Goal: Transaction & Acquisition: Obtain resource

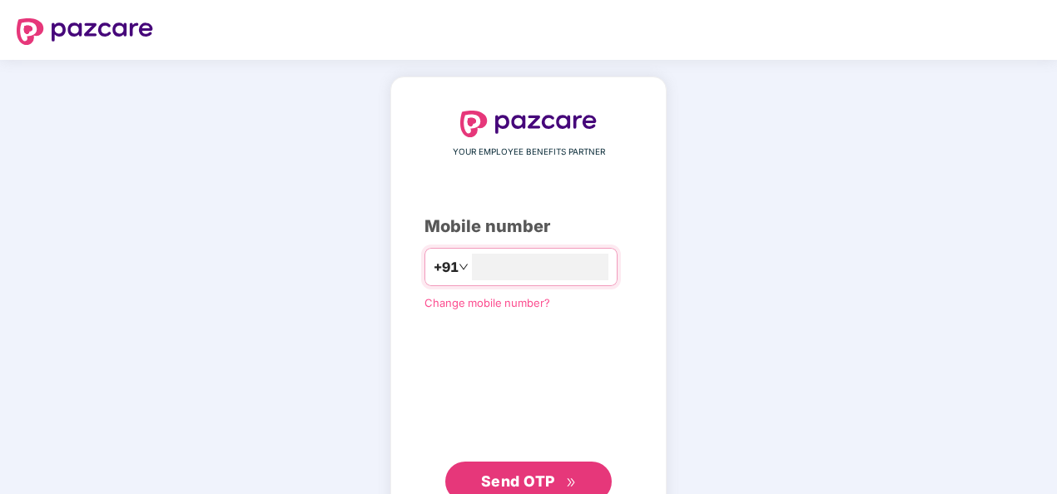
type input "**********"
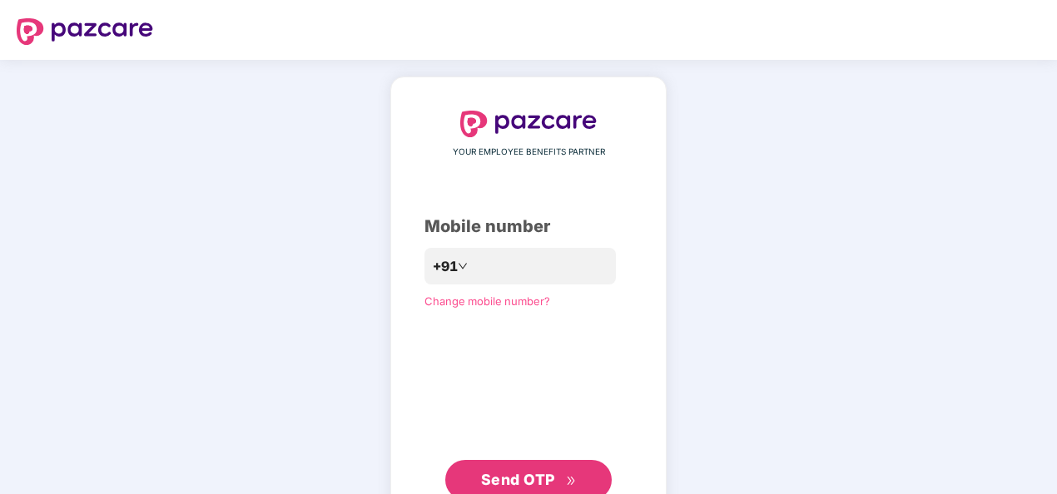
click at [541, 475] on span "Send OTP" at bounding box center [518, 479] width 74 height 17
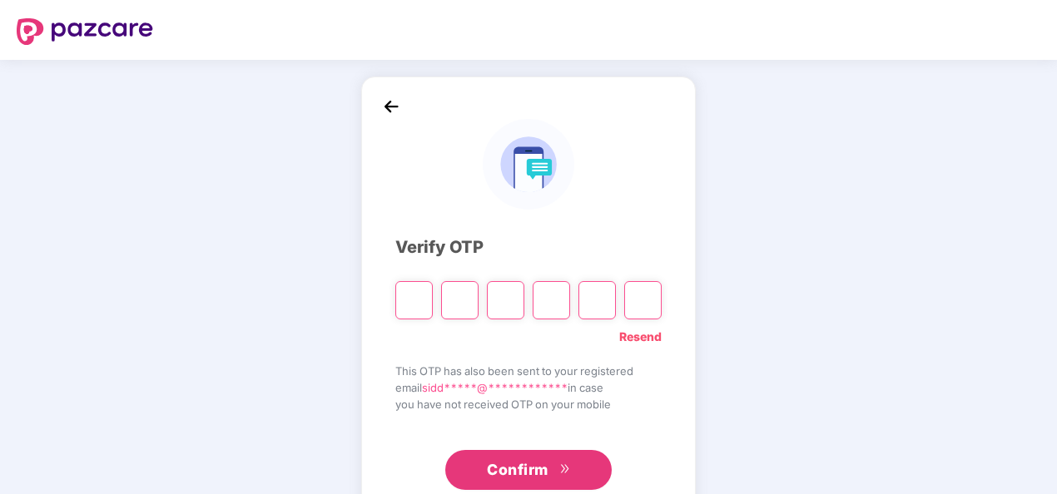
type input "*"
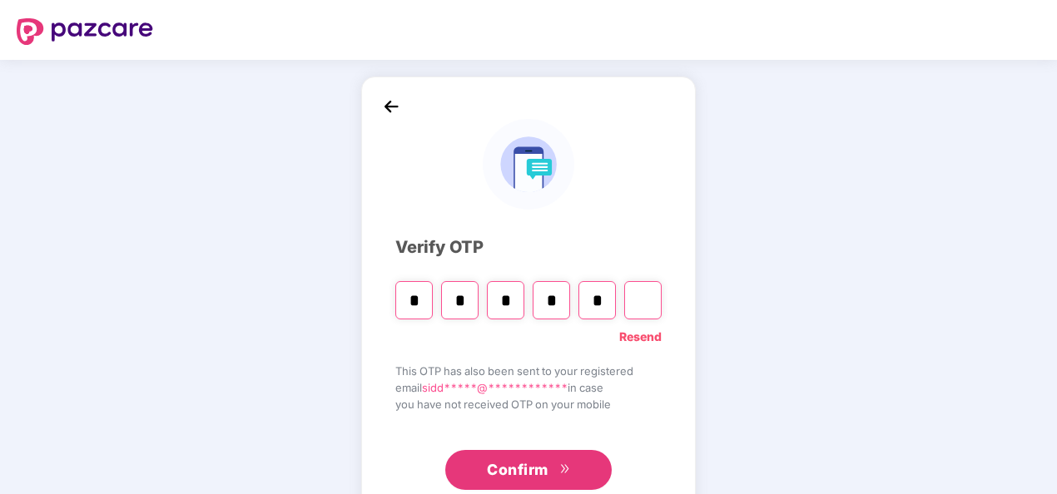
type input "*"
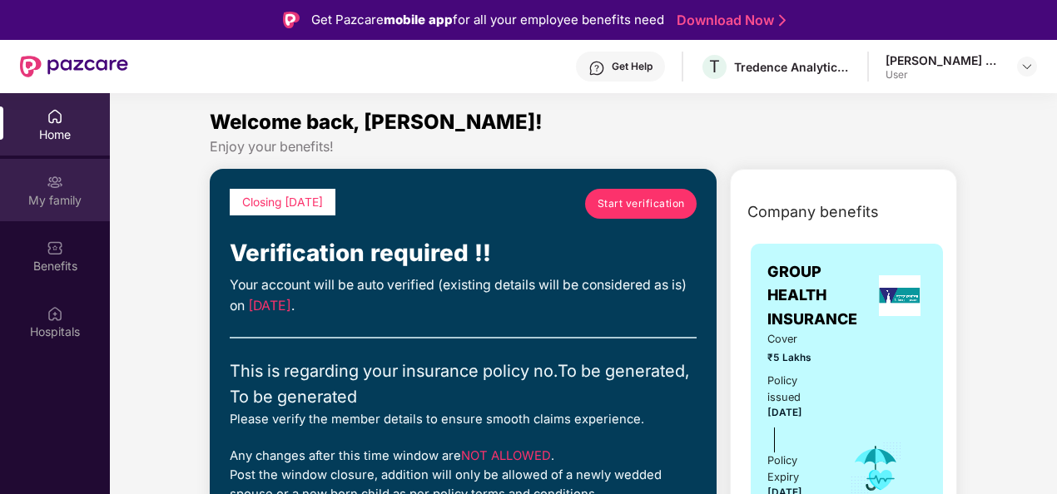
click at [50, 190] on img at bounding box center [55, 182] width 17 height 17
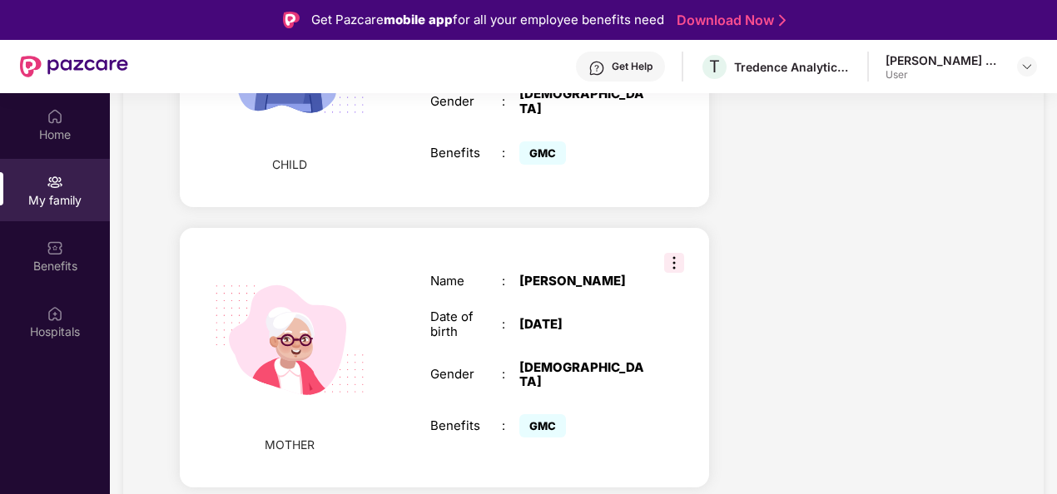
scroll to position [1747, 0]
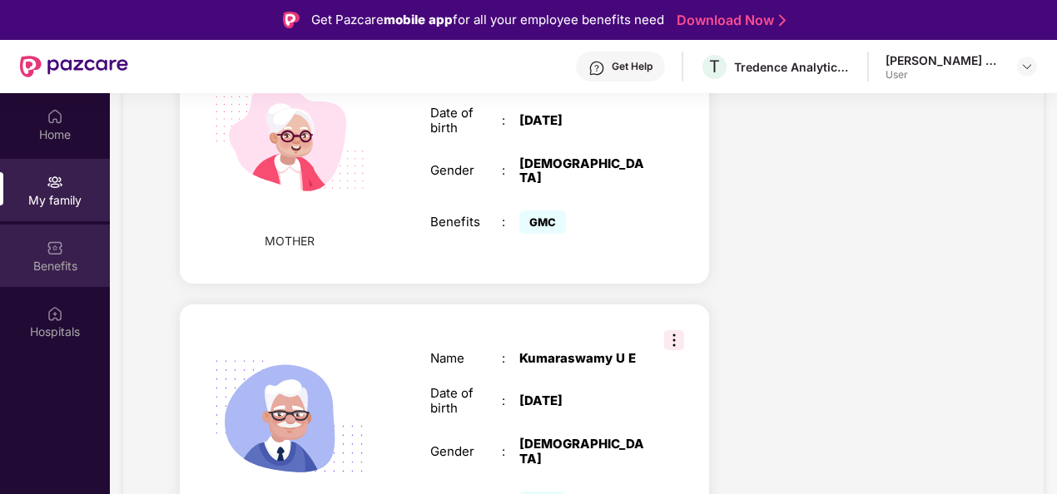
click at [46, 254] on div "Benefits" at bounding box center [55, 256] width 110 height 62
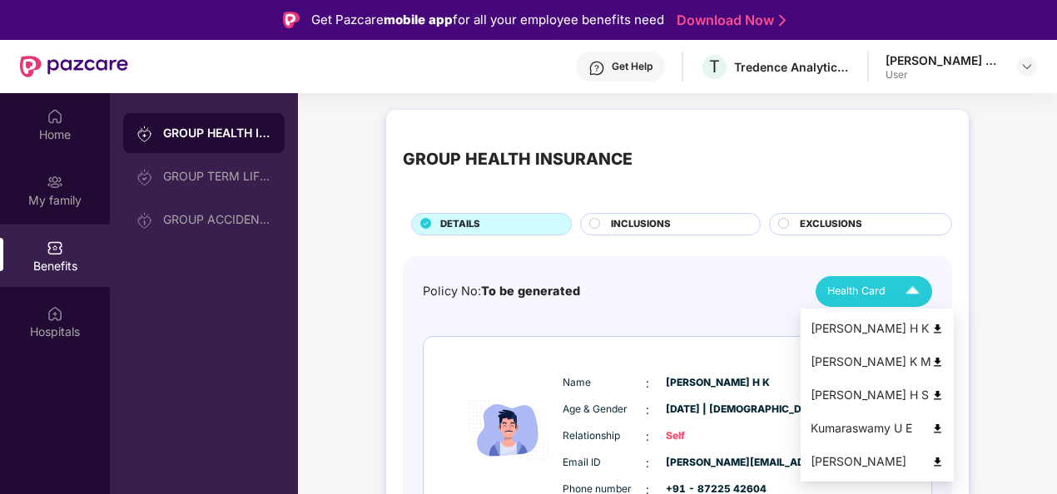
click at [885, 289] on div "Health Card" at bounding box center [877, 291] width 100 height 29
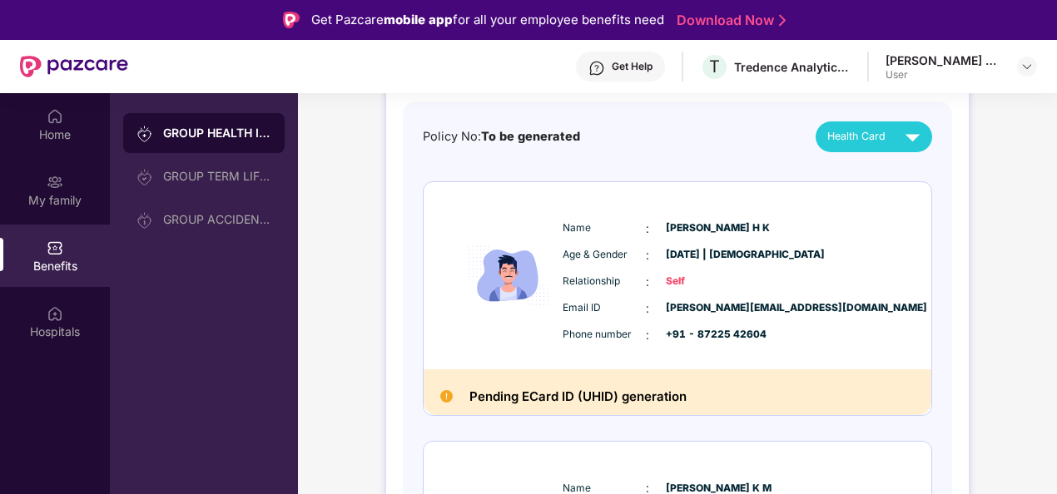
scroll to position [156, 0]
click at [626, 392] on h2 "Pending ECard ID (UHID) generation" at bounding box center [577, 396] width 217 height 22
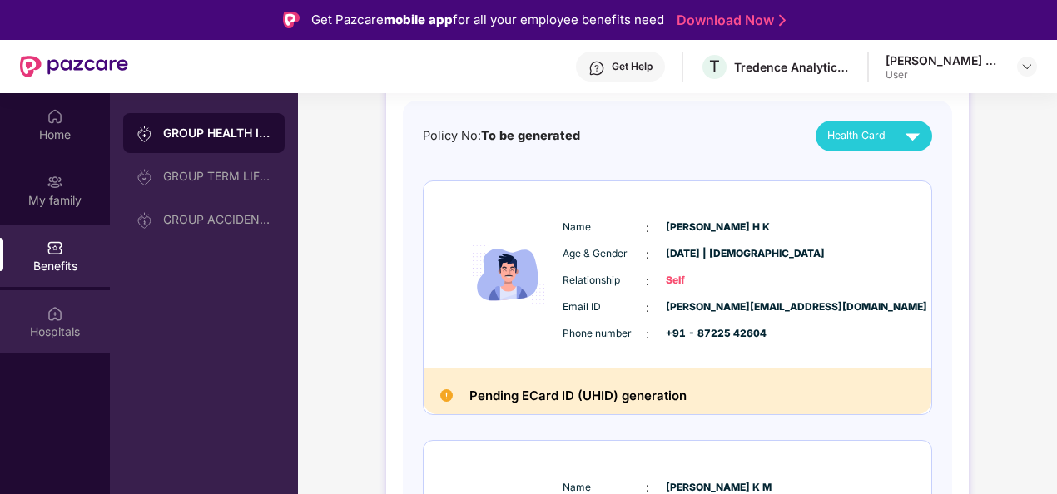
click at [42, 325] on div "Hospitals" at bounding box center [55, 332] width 110 height 17
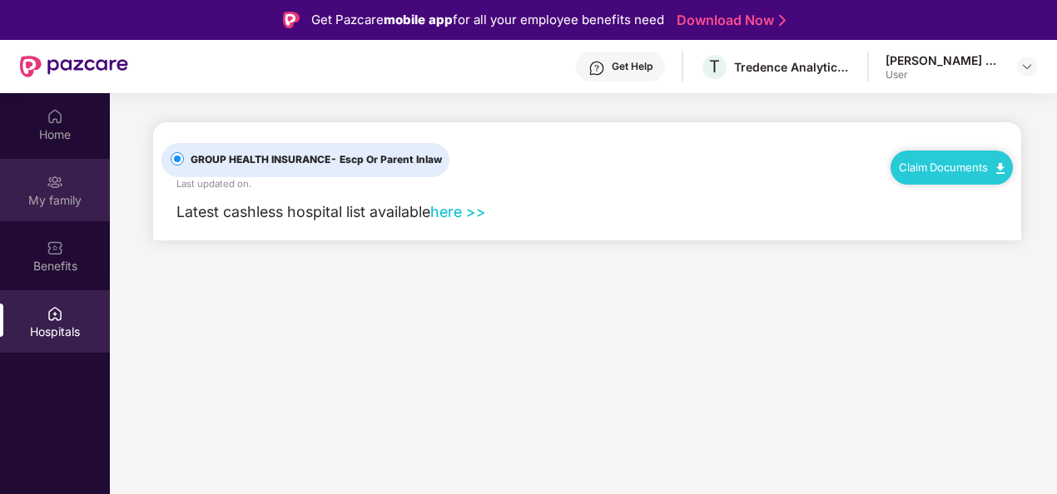
click at [57, 182] on img at bounding box center [55, 182] width 17 height 17
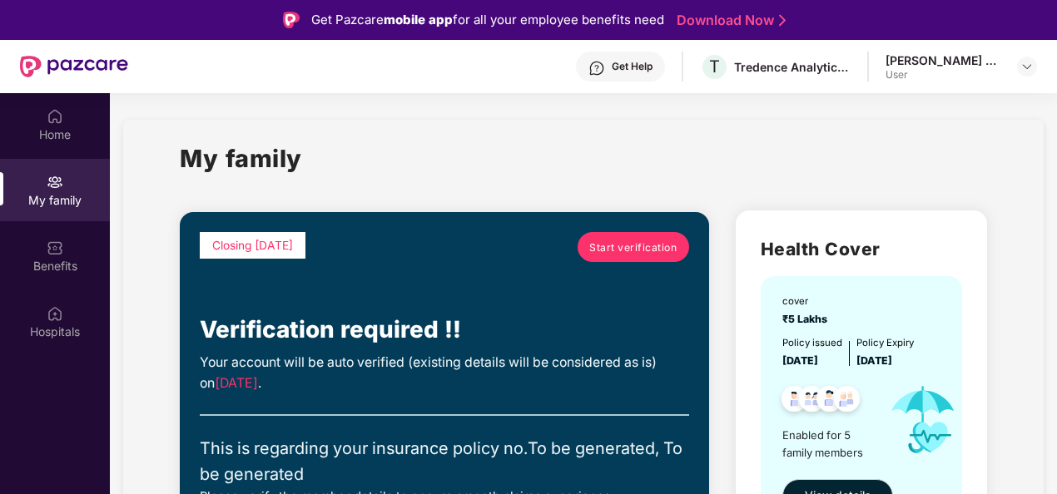
scroll to position [17, 0]
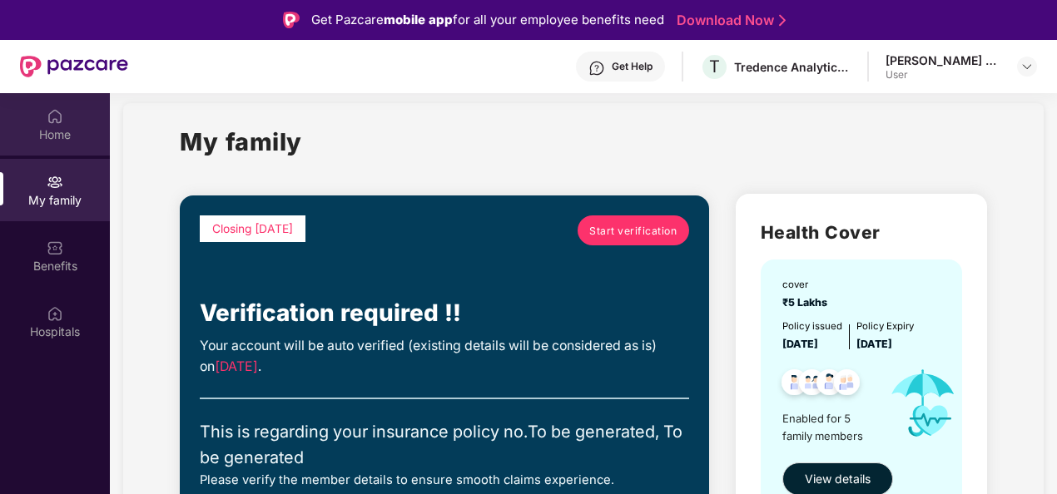
click at [62, 131] on div "Home" at bounding box center [55, 134] width 110 height 17
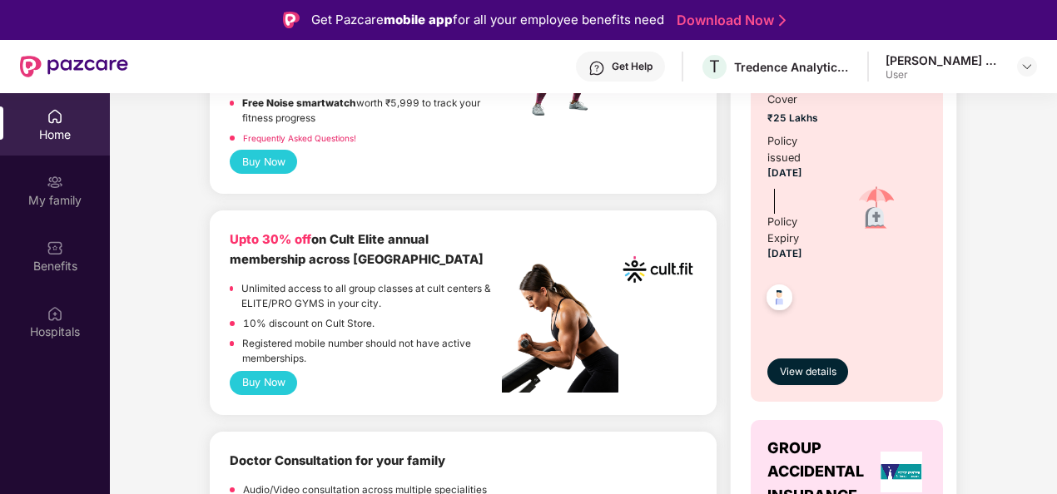
scroll to position [697, 0]
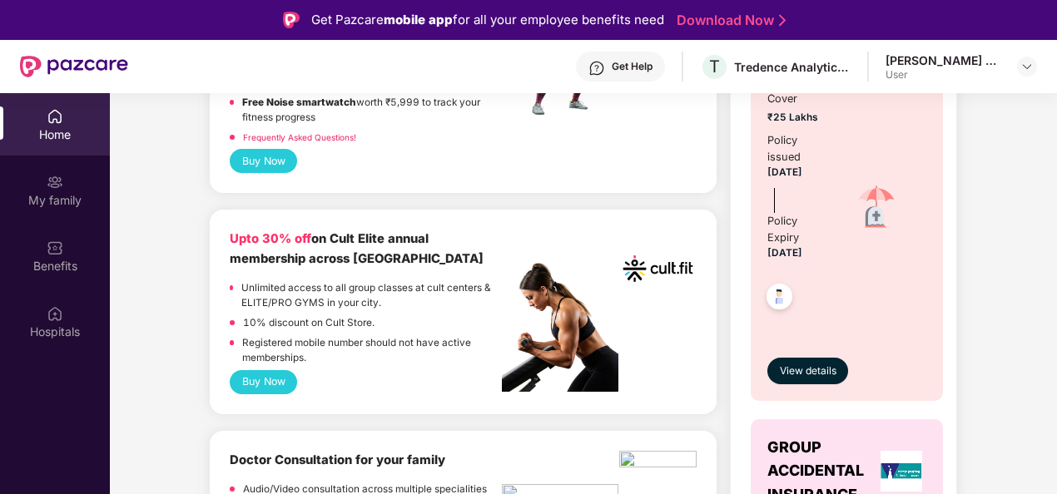
click at [266, 388] on button "Buy Now" at bounding box center [263, 382] width 67 height 24
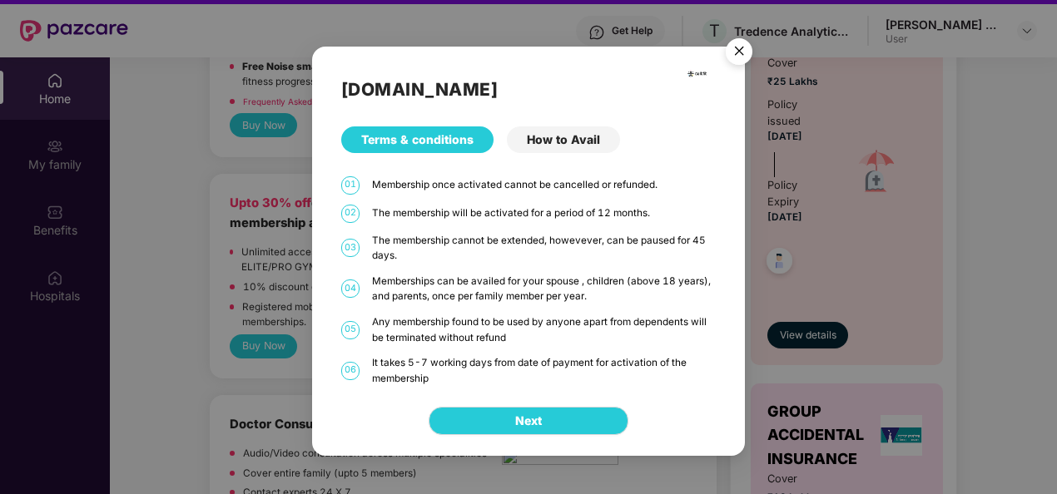
scroll to position [35, 0]
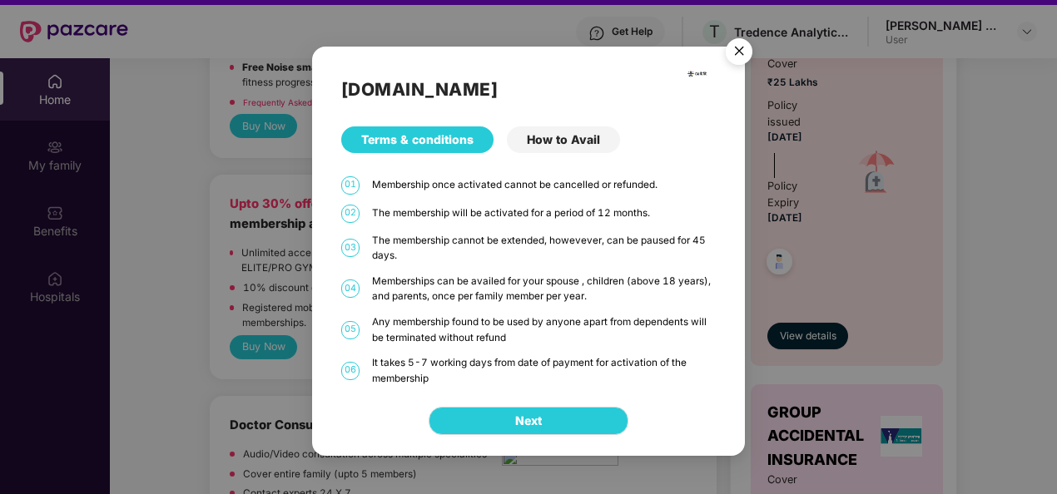
click at [579, 136] on div "How to Avail" at bounding box center [563, 139] width 113 height 27
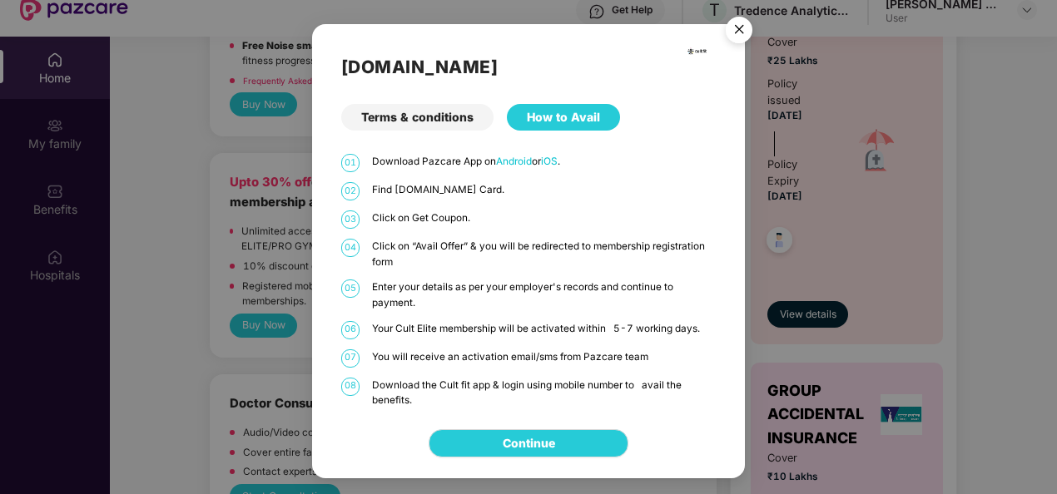
scroll to position [57, 0]
click at [429, 110] on div "Terms & conditions" at bounding box center [417, 117] width 152 height 27
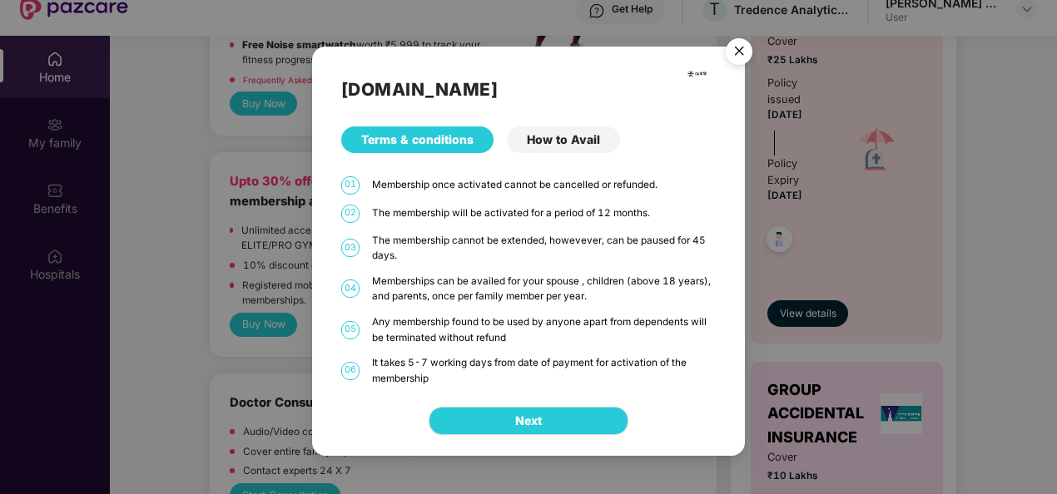
scroll to position [93, 0]
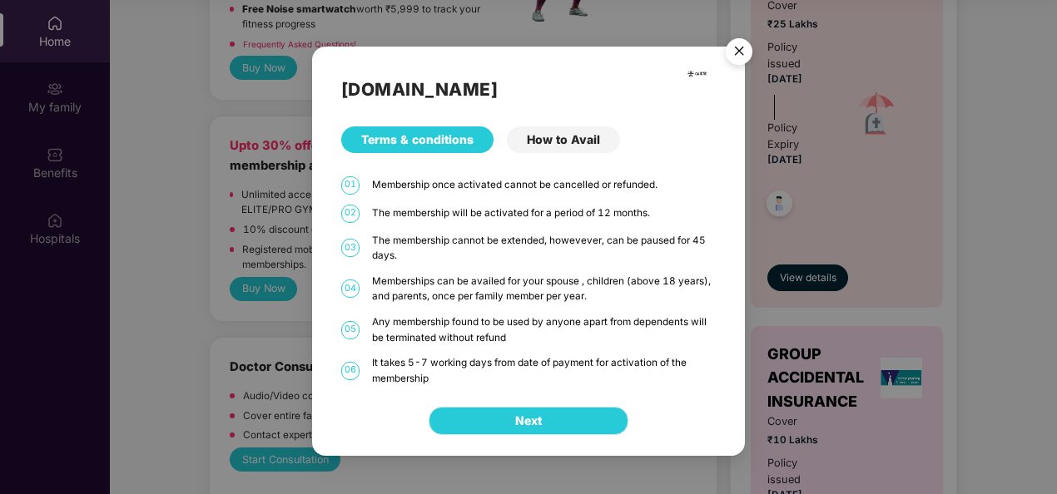
click at [548, 421] on button "Next" at bounding box center [529, 421] width 200 height 28
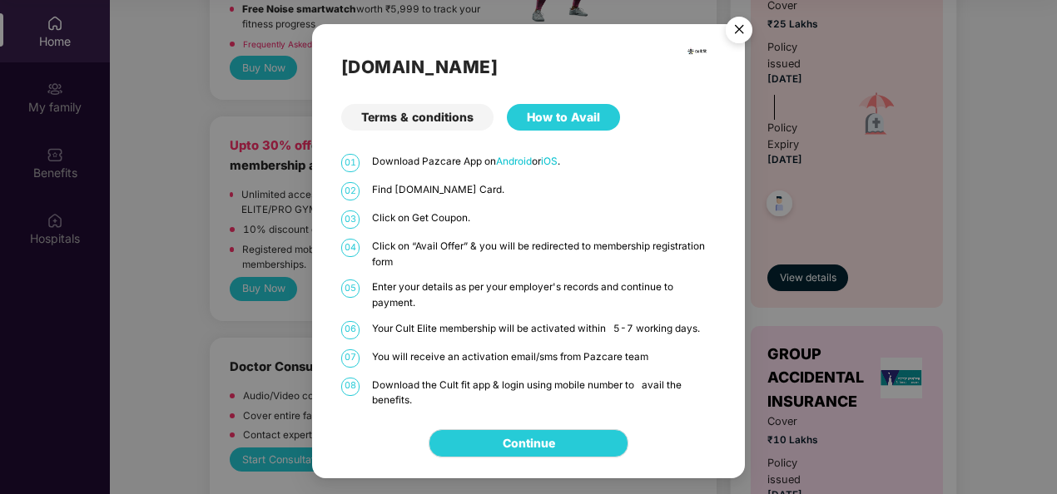
click at [437, 116] on div "Terms & conditions" at bounding box center [417, 117] width 152 height 27
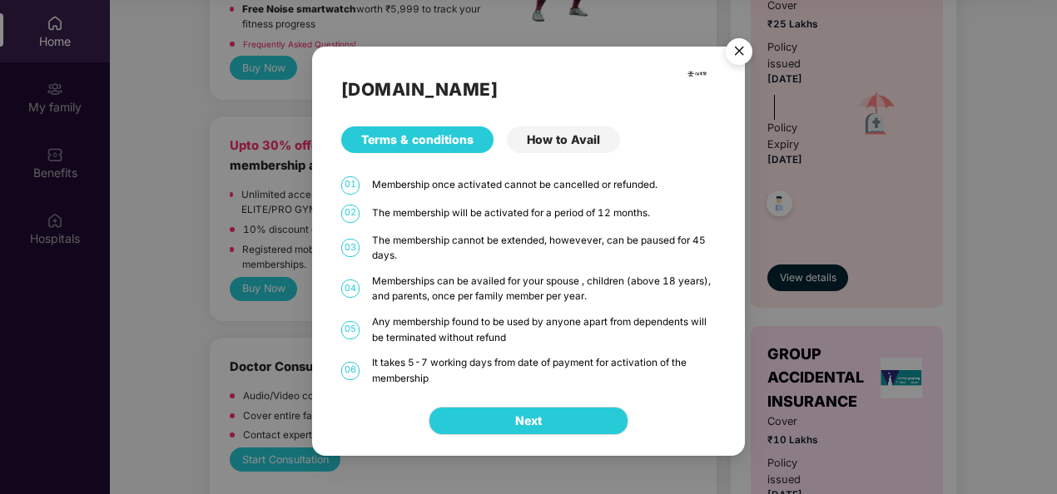
click at [739, 49] on img "Close" at bounding box center [739, 54] width 47 height 47
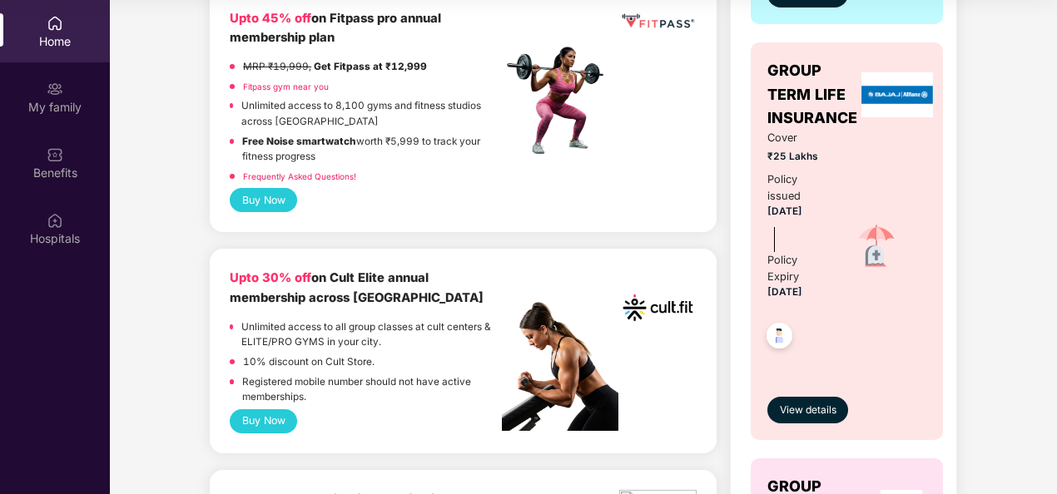
scroll to position [564, 0]
click at [323, 361] on p "10% discount on Cult Store." at bounding box center [308, 363] width 131 height 16
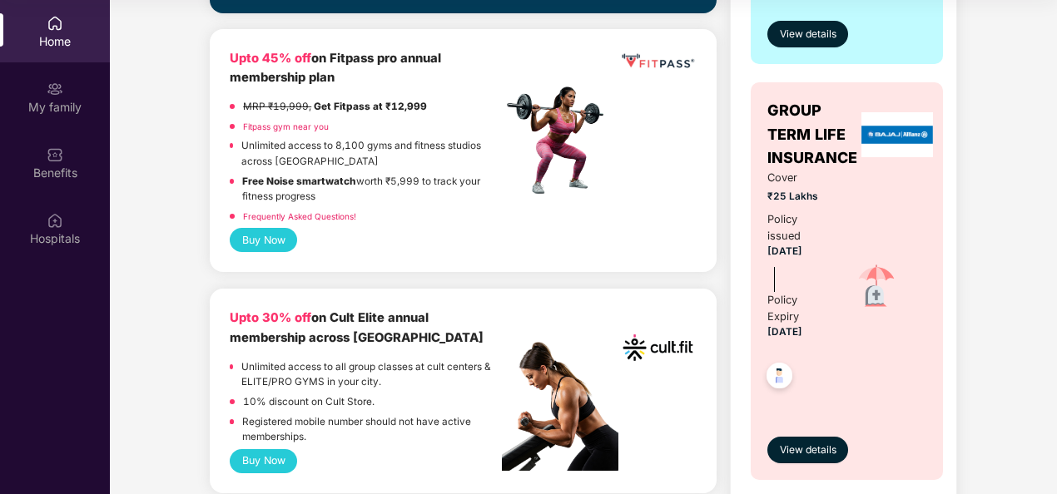
scroll to position [526, 0]
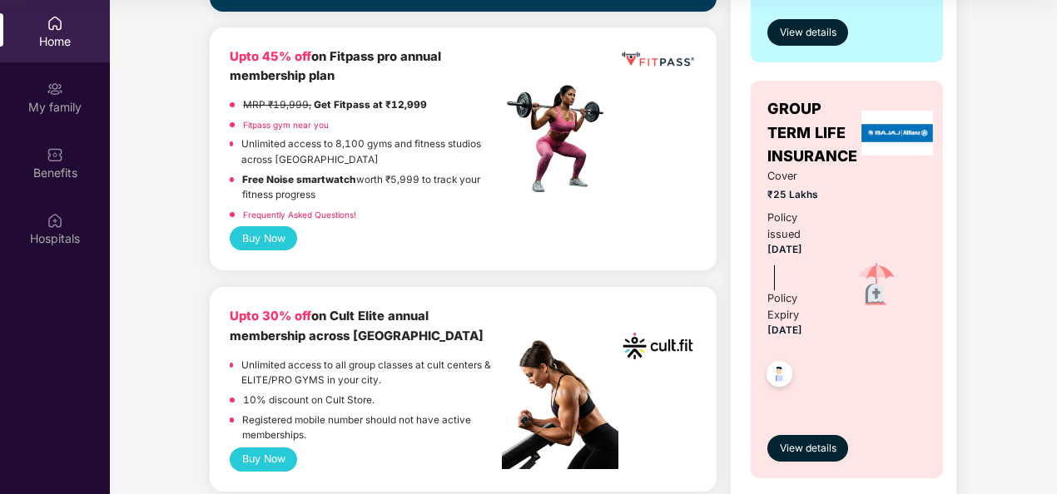
click at [259, 461] on button "Buy Now" at bounding box center [263, 460] width 67 height 24
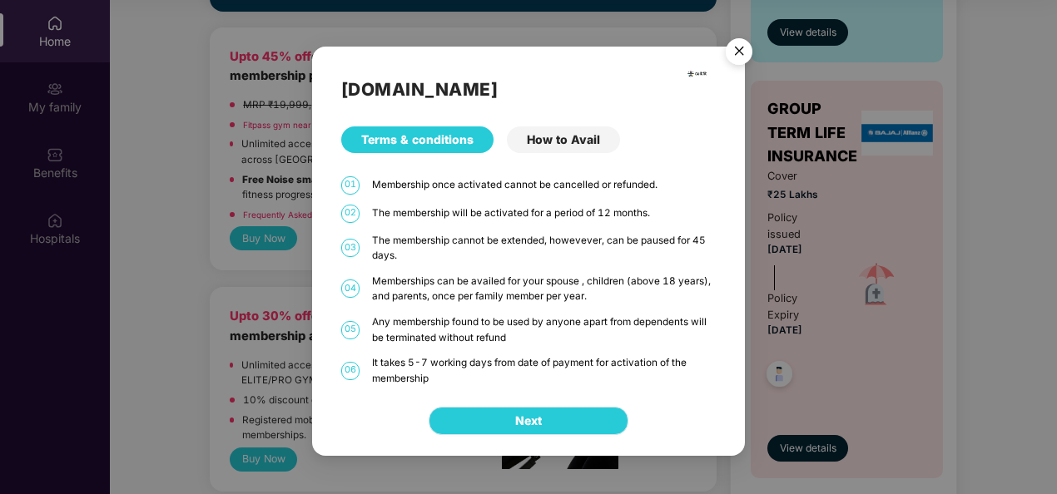
click at [523, 426] on span "Next" at bounding box center [528, 421] width 27 height 18
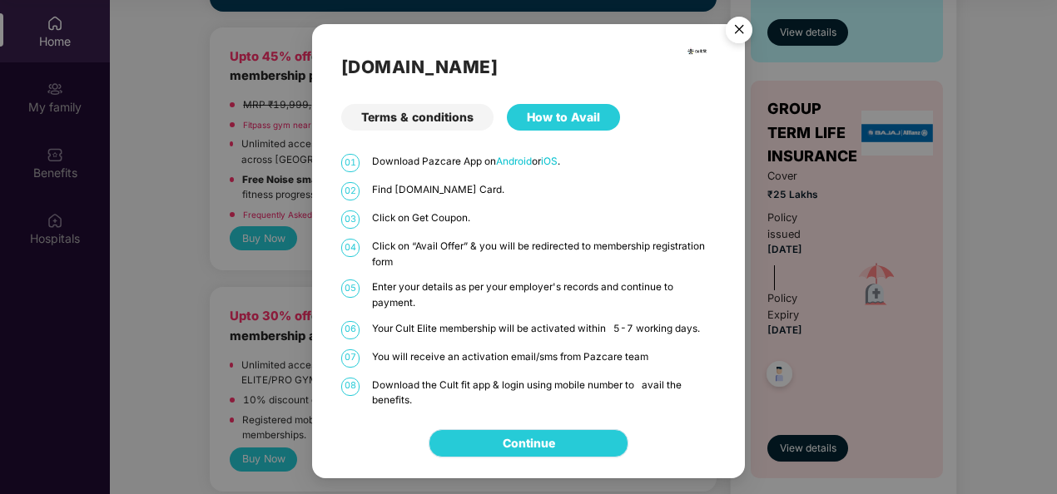
click at [538, 447] on link "Continue" at bounding box center [529, 443] width 52 height 18
click at [741, 30] on img "Close" at bounding box center [739, 32] width 47 height 47
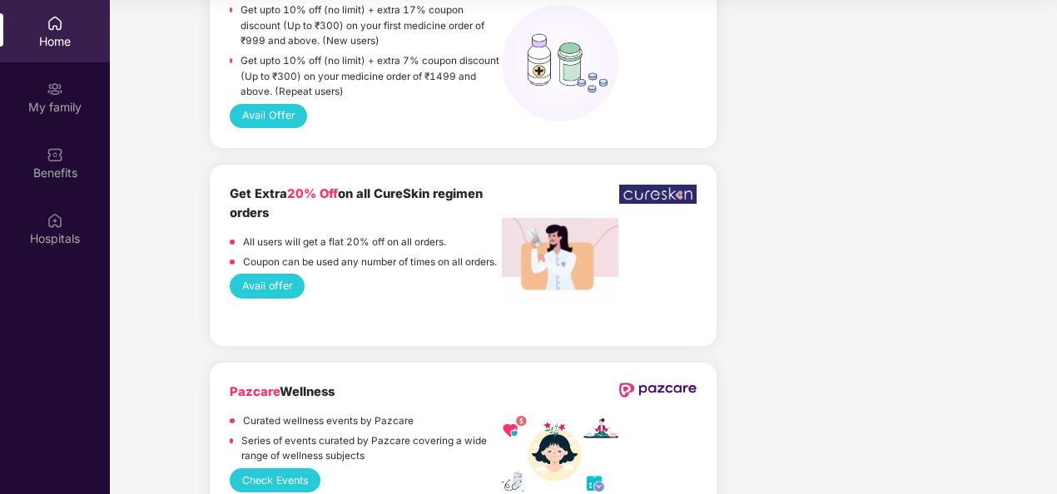
scroll to position [1884, 0]
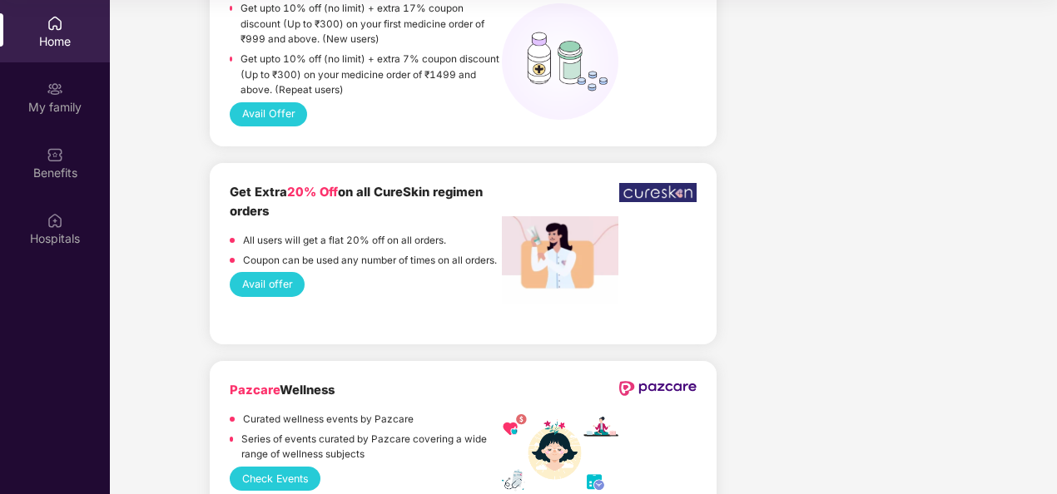
click at [271, 289] on button "Avail offer" at bounding box center [267, 284] width 75 height 24
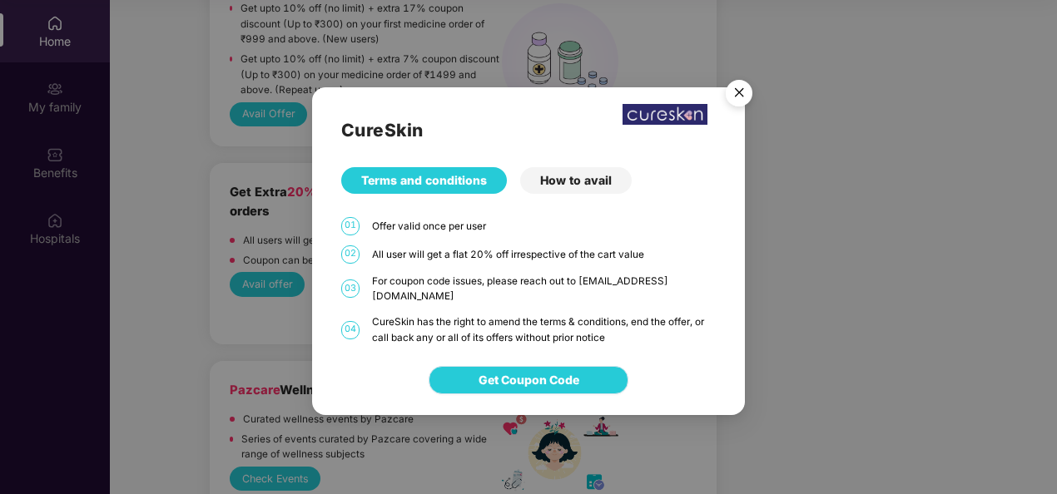
click at [567, 374] on span "Get Coupon Code" at bounding box center [529, 380] width 101 height 18
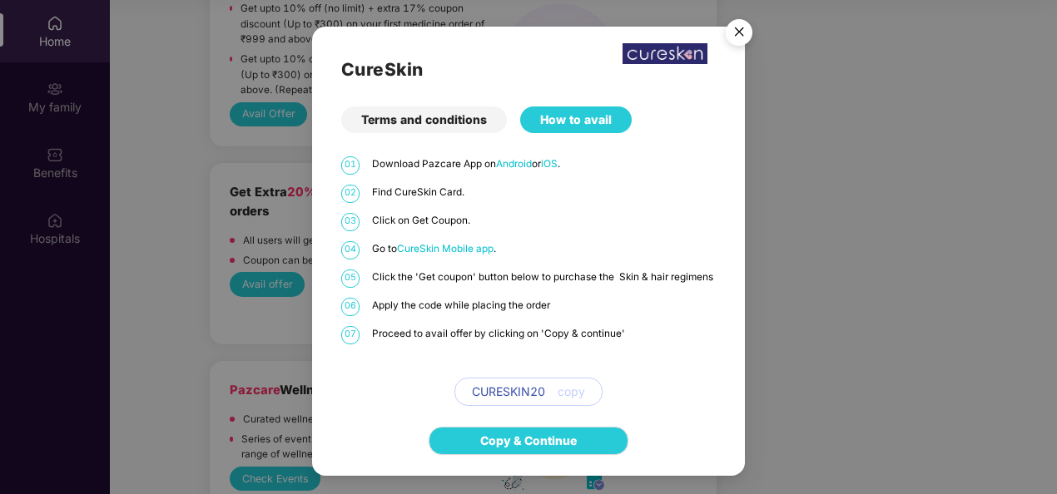
click at [741, 26] on img "Close" at bounding box center [739, 35] width 47 height 47
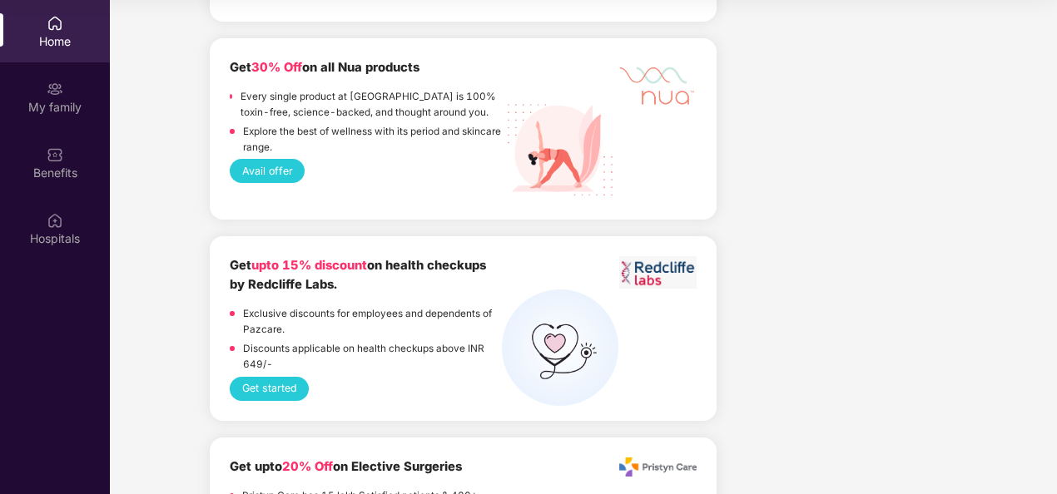
scroll to position [2360, 0]
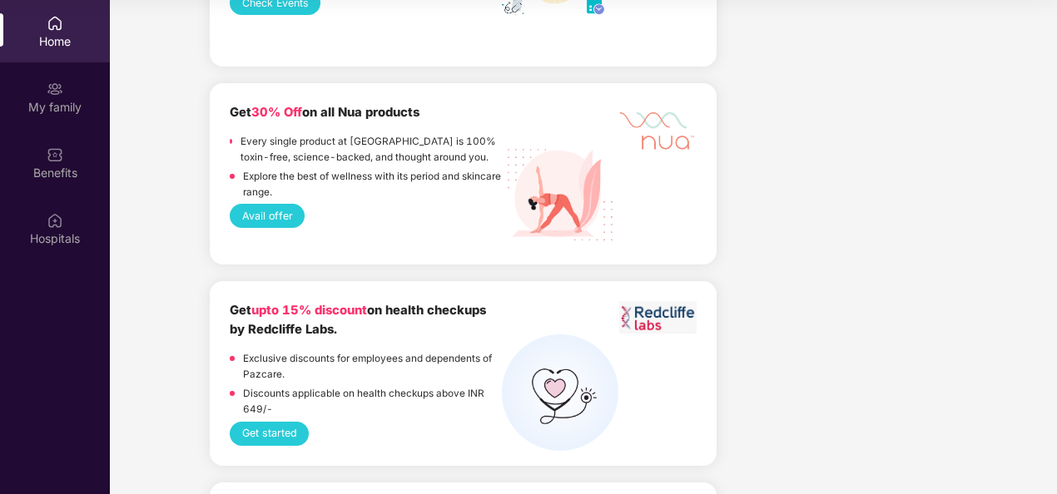
click at [258, 211] on button "Avail offer" at bounding box center [267, 216] width 75 height 24
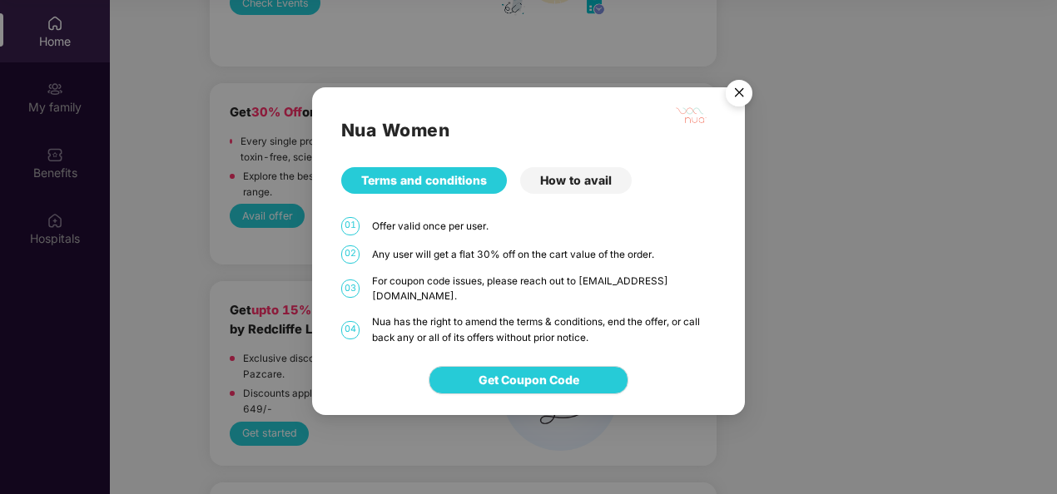
drag, startPoint x: 583, startPoint y: 288, endPoint x: 619, endPoint y: 288, distance: 36.6
drag, startPoint x: 619, startPoint y: 288, endPoint x: 574, endPoint y: 186, distance: 111.0
click at [574, 186] on div "How to avail" at bounding box center [576, 180] width 112 height 27
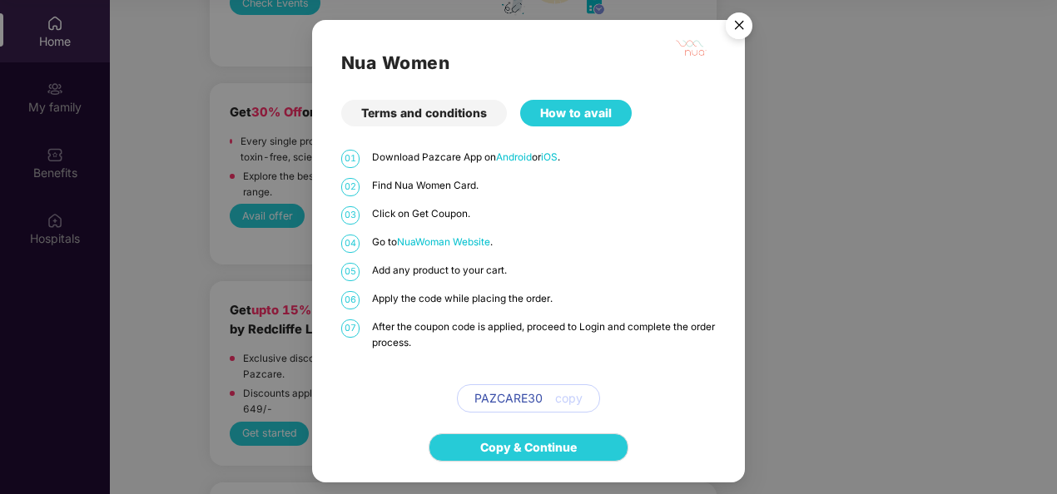
click at [737, 37] on img "Close" at bounding box center [739, 28] width 47 height 47
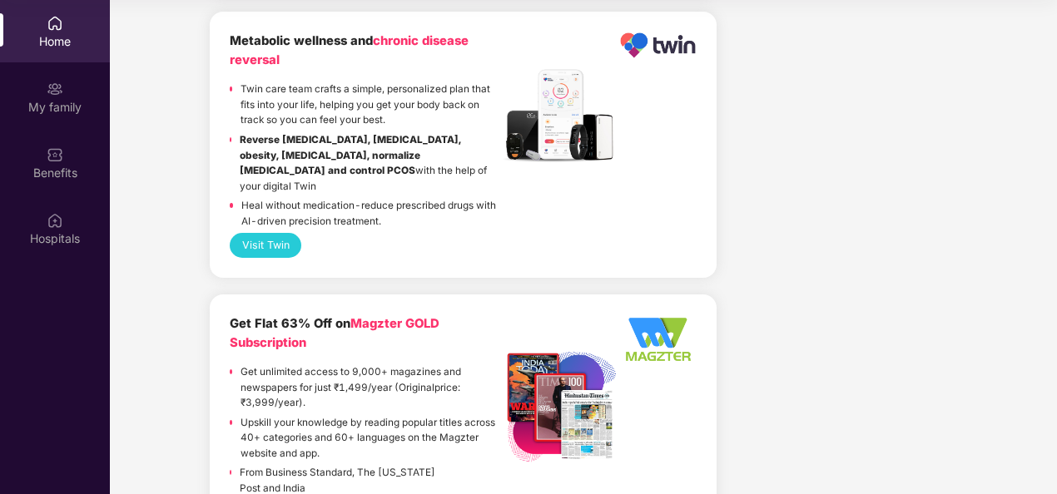
scroll to position [4058, 0]
